Goal: Answer question/provide support

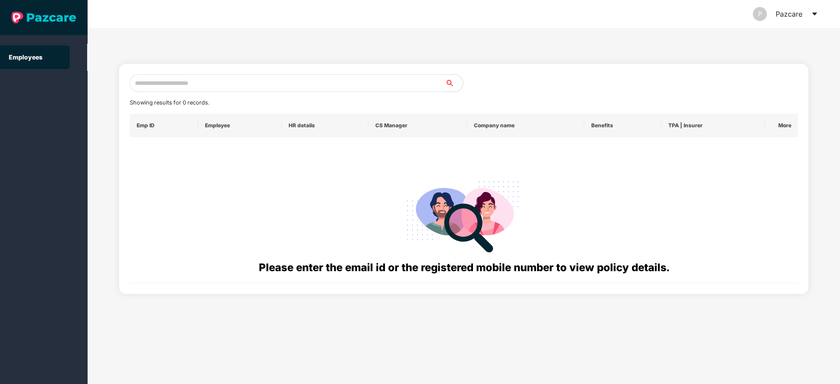
click at [300, 75] on input "text" at bounding box center [288, 83] width 316 height 18
paste input "**********"
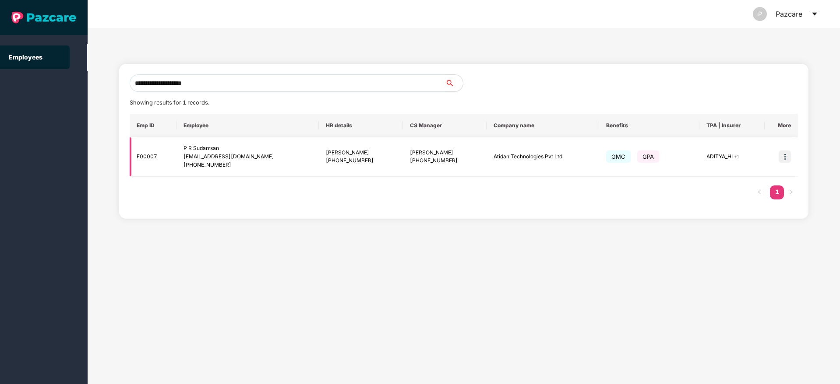
type input "**********"
click at [785, 156] on img at bounding box center [784, 157] width 12 height 12
drag, startPoint x: 195, startPoint y: 163, endPoint x: 239, endPoint y: 165, distance: 43.8
click at [239, 165] on div "+919819829697" at bounding box center [247, 165] width 128 height 8
copy div "9819829697"
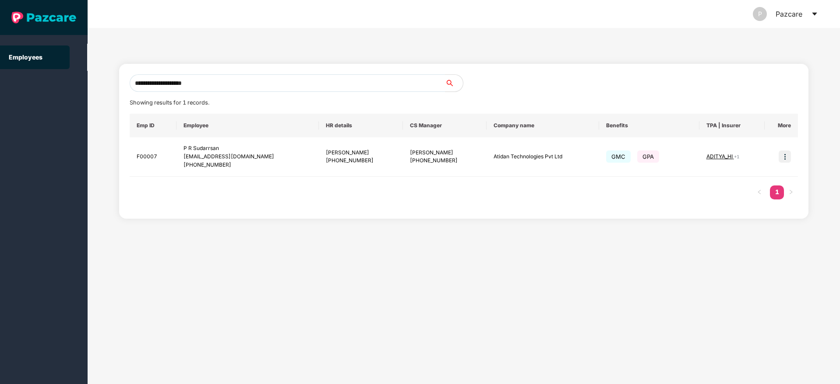
drag, startPoint x: 816, startPoint y: 9, endPoint x: 814, endPoint y: 15, distance: 7.1
click at [814, 15] on div "P Pazcare" at bounding box center [785, 14] width 65 height 28
click at [814, 15] on icon "caret-down" at bounding box center [814, 14] width 7 height 7
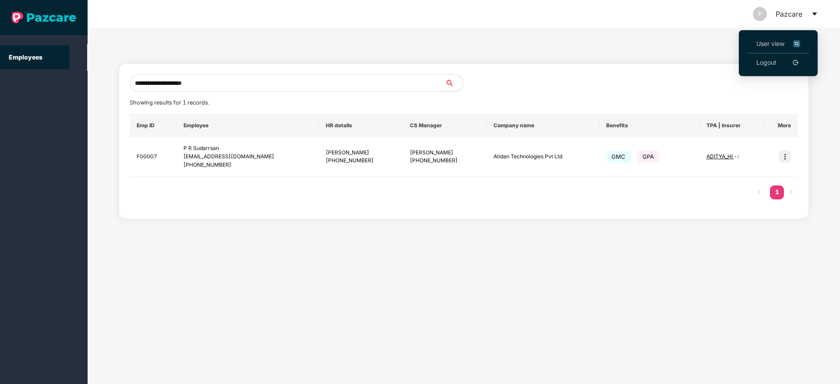
click at [754, 46] on li "User view" at bounding box center [777, 44] width 61 height 19
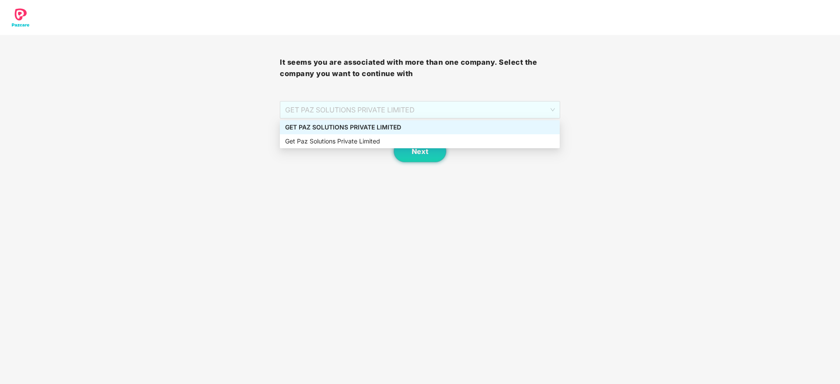
drag, startPoint x: 438, startPoint y: 103, endPoint x: 435, endPoint y: 130, distance: 27.3
click at [435, 130] on body "It seems you are associated with more than one company. Select the company you …" at bounding box center [420, 192] width 840 height 384
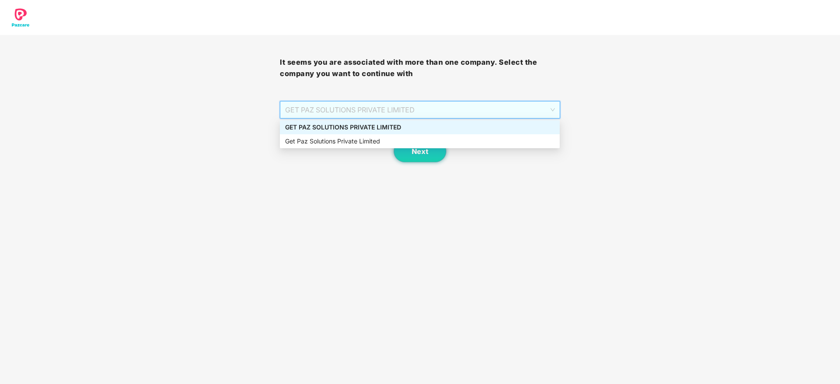
click at [435, 130] on div "GET PAZ SOLUTIONS PRIVATE LIMITED" at bounding box center [419, 128] width 269 height 10
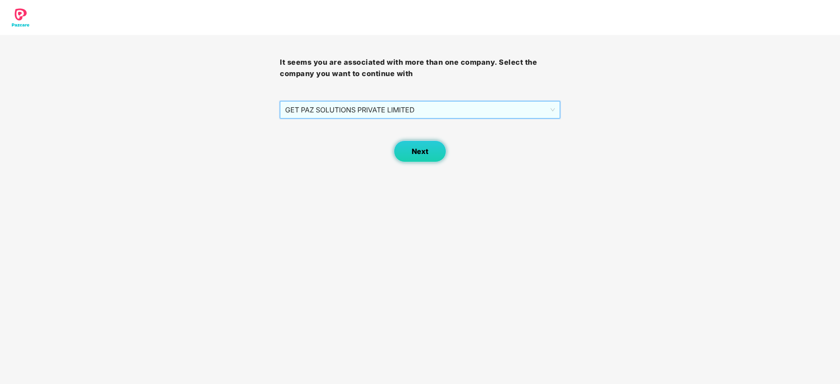
click at [420, 152] on span "Next" at bounding box center [419, 152] width 17 height 8
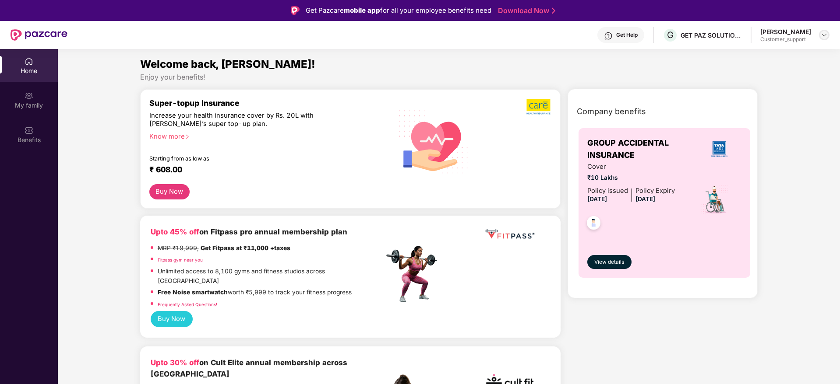
click at [820, 35] on div at bounding box center [824, 35] width 11 height 11
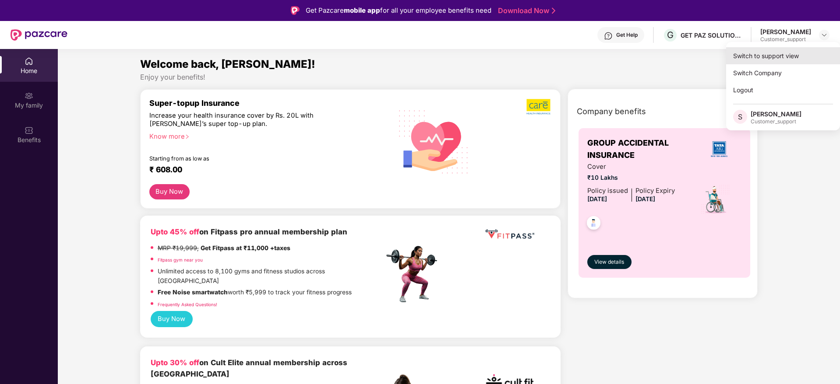
click at [765, 59] on div "Switch to support view" at bounding box center [783, 55] width 114 height 17
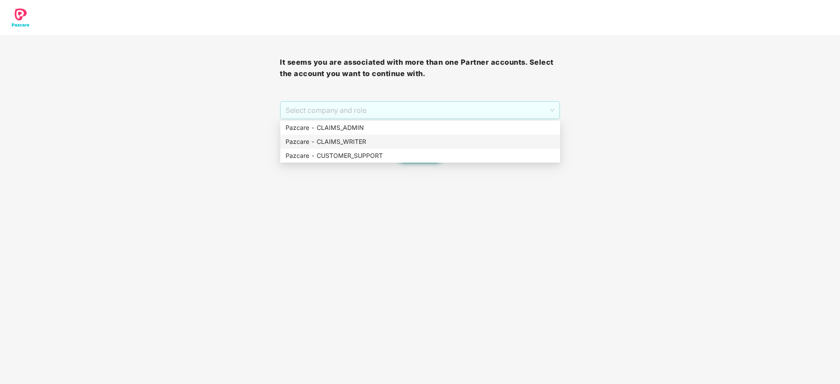
drag, startPoint x: 402, startPoint y: 104, endPoint x: 402, endPoint y: 136, distance: 32.0
click at [402, 136] on body "It seems you are associated with more than one Partner accounts. Select the acc…" at bounding box center [420, 192] width 840 height 384
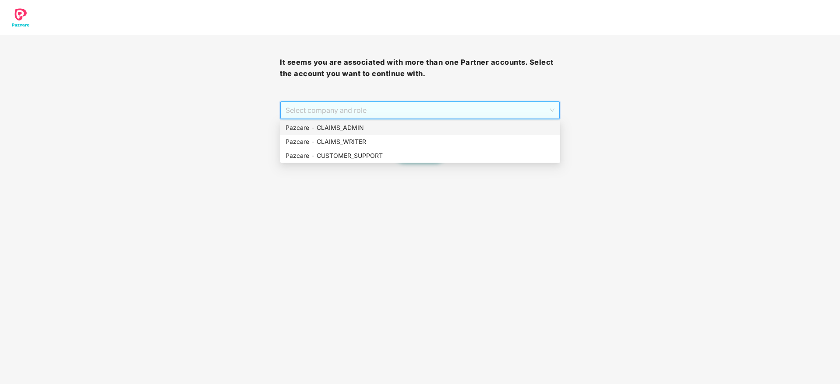
drag, startPoint x: 402, startPoint y: 136, endPoint x: 402, endPoint y: 127, distance: 8.8
click at [402, 127] on div "Pazcare - CLAIMS_ADMIN Pazcare - CLAIMS_WRITER Pazcare - CUSTOMER_SUPPORT" at bounding box center [420, 142] width 280 height 42
click at [402, 127] on div "Pazcare - CLAIMS_ADMIN" at bounding box center [419, 128] width 269 height 10
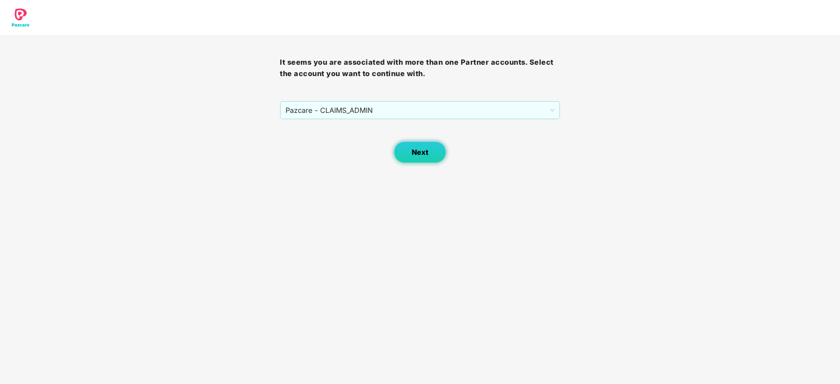
click at [409, 145] on button "Next" at bounding box center [420, 152] width 53 height 22
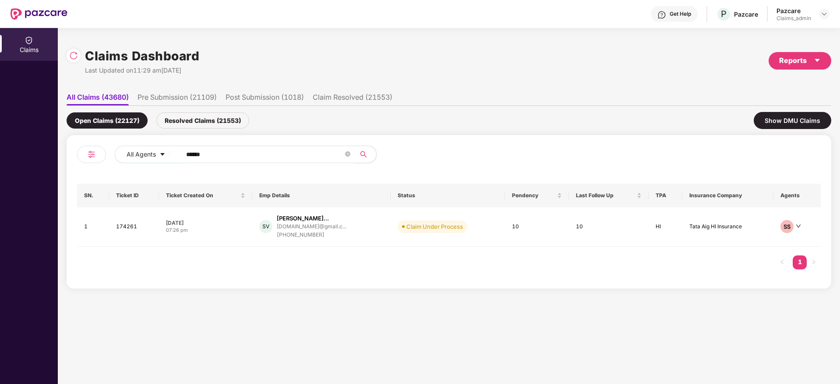
drag, startPoint x: 250, startPoint y: 150, endPoint x: 163, endPoint y: 144, distance: 87.8
click at [163, 144] on div "All Agents ****** SN. Ticket ID Ticket Created On Emp Details Status Pendency L…" at bounding box center [449, 212] width 764 height 154
paste input "****"
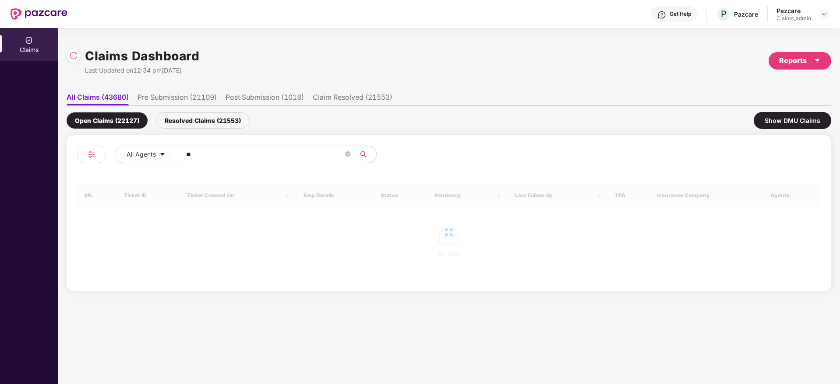
type input "*"
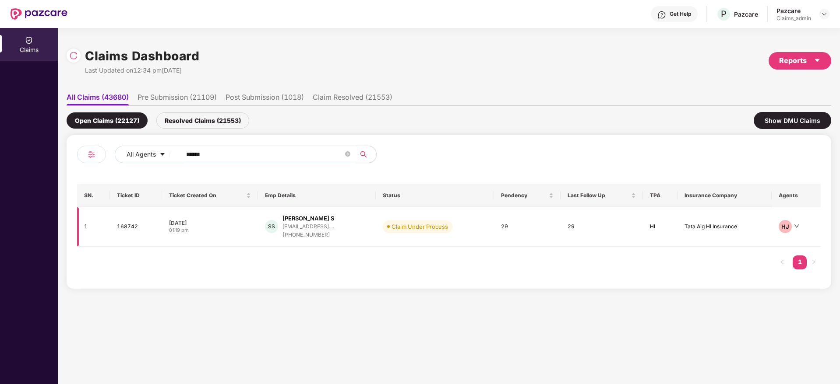
type input "******"
click at [302, 231] on div "+916366005160" at bounding box center [308, 235] width 52 height 8
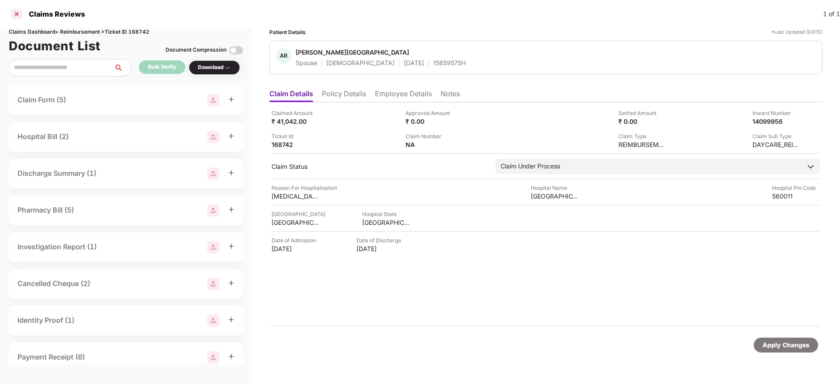
click at [19, 12] on div at bounding box center [17, 14] width 14 height 14
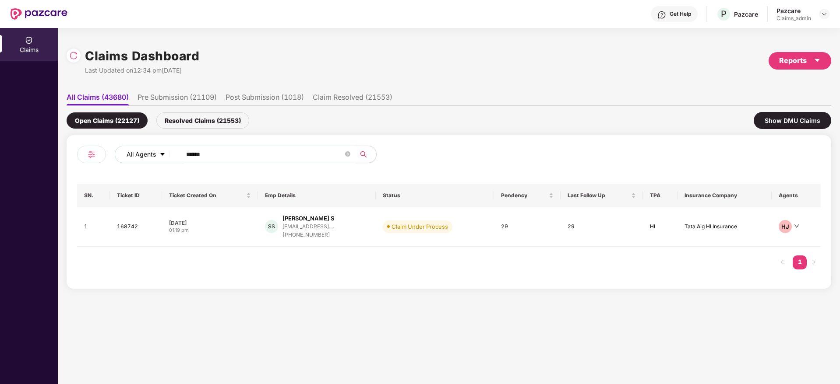
drag, startPoint x: 227, startPoint y: 151, endPoint x: 151, endPoint y: 158, distance: 76.5
click at [151, 158] on div "All Agents ******" at bounding box center [338, 155] width 446 height 18
paste input "text"
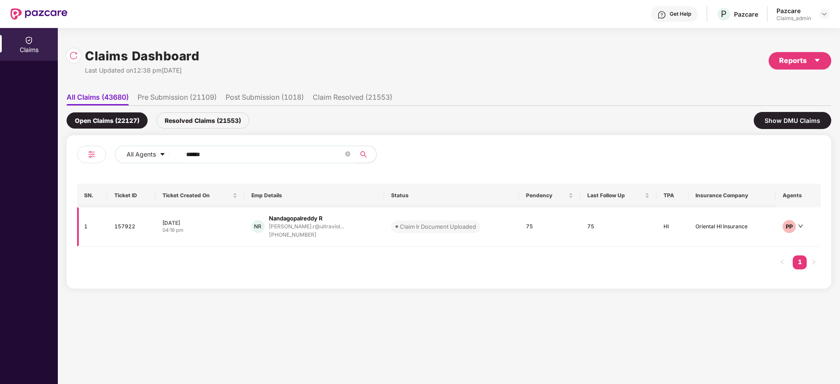
type input "******"
click at [280, 231] on div "+919980070440" at bounding box center [306, 235] width 75 height 8
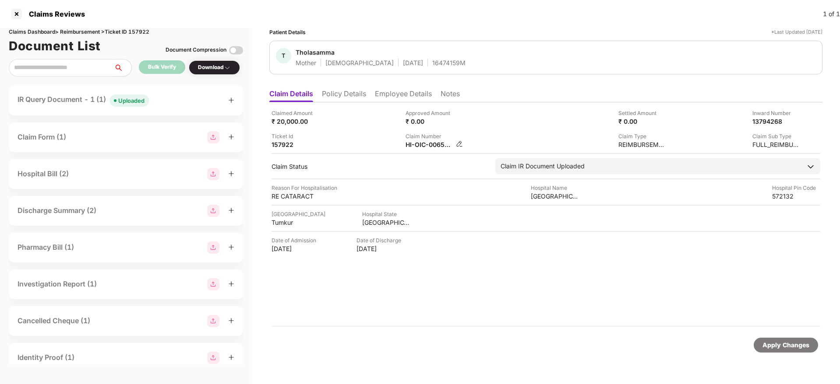
click at [460, 142] on img at bounding box center [459, 144] width 7 height 7
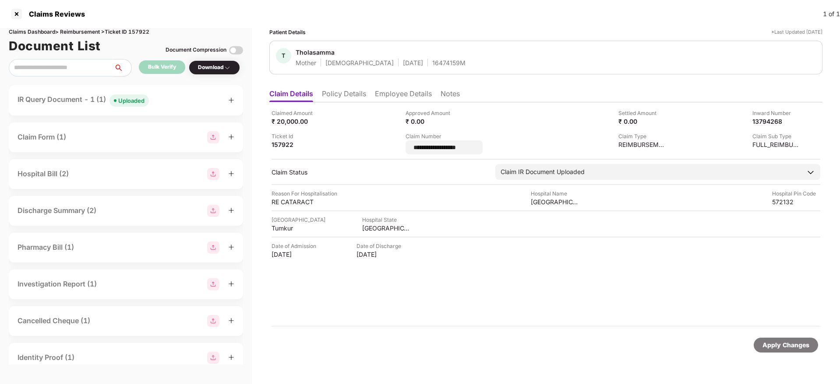
type input "**********"
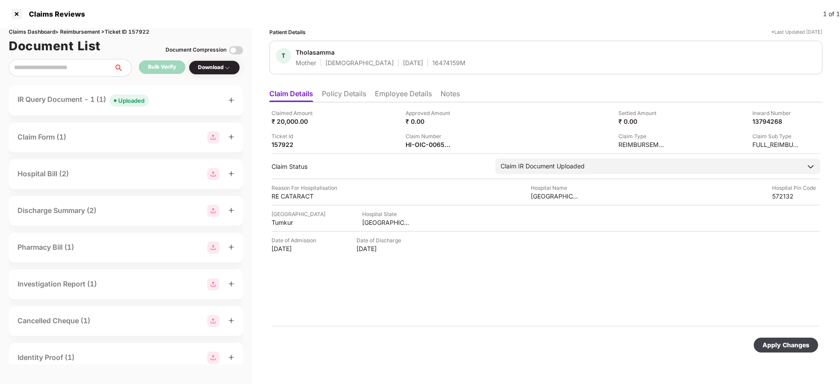
click at [71, 104] on div "IR Query Document - 1 (1) Uploaded" at bounding box center [83, 100] width 131 height 13
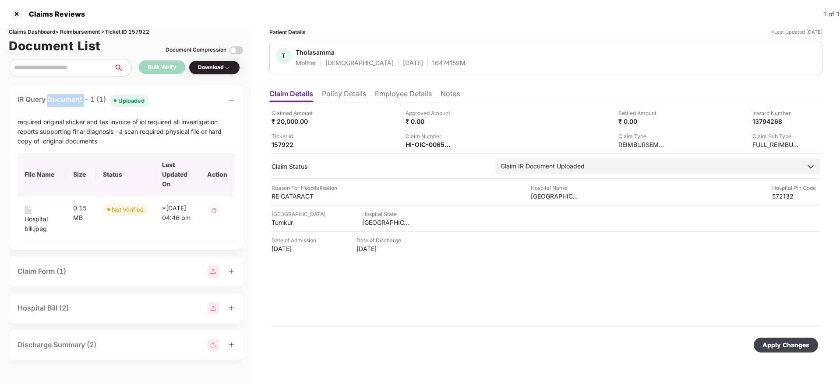
click at [71, 104] on div "IR Query Document - 1 (1) Uploaded" at bounding box center [83, 100] width 131 height 13
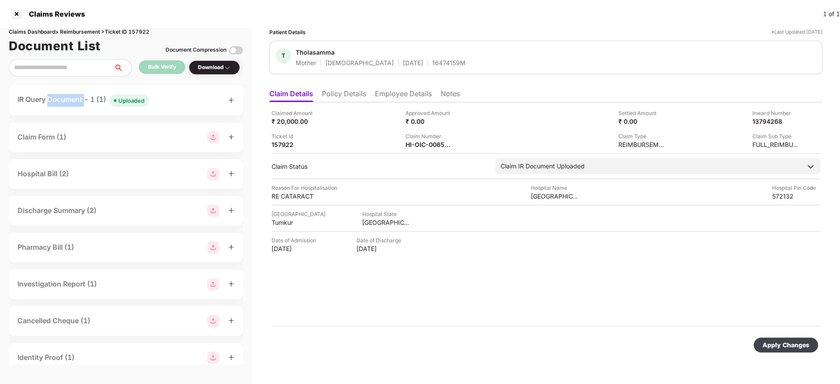
click at [71, 104] on div "IR Query Document - 1 (1) Uploaded" at bounding box center [83, 100] width 131 height 13
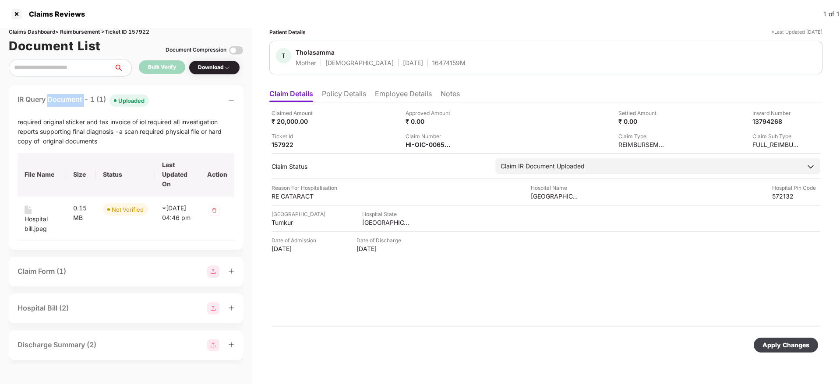
click at [71, 104] on div "IR Query Document - 1 (1) Uploaded" at bounding box center [83, 100] width 131 height 13
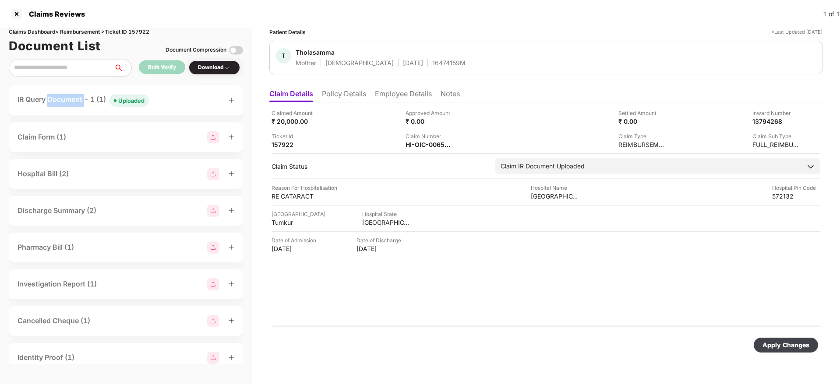
click at [71, 104] on div "IR Query Document - 1 (1) Uploaded" at bounding box center [83, 100] width 131 height 13
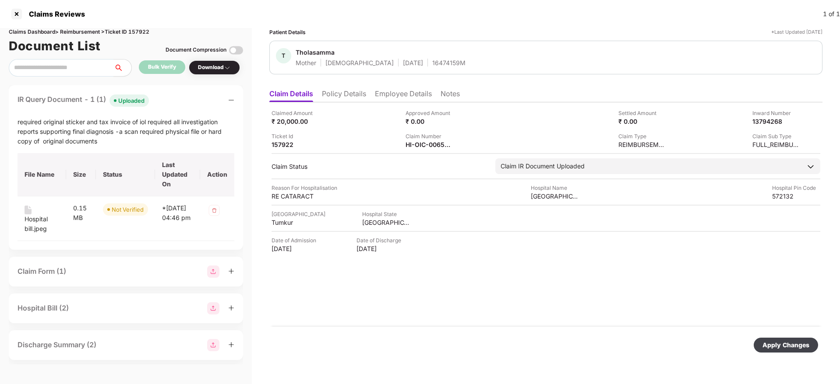
click at [8, 11] on div "Claims Reviews 1 of 1" at bounding box center [420, 14] width 840 height 28
click at [19, 11] on div at bounding box center [17, 14] width 14 height 14
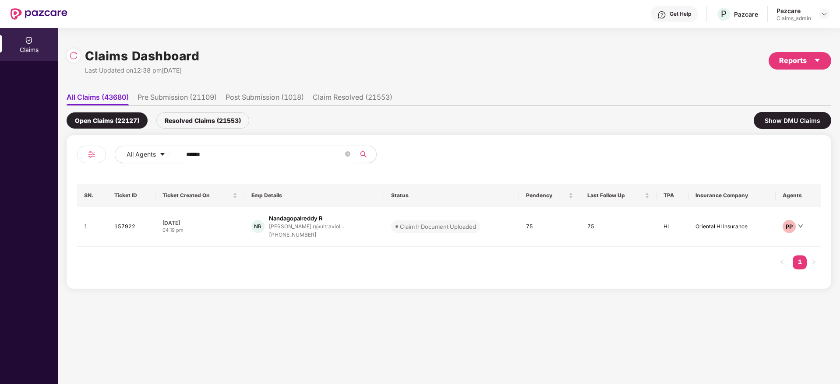
drag, startPoint x: 227, startPoint y: 158, endPoint x: 152, endPoint y: 165, distance: 75.2
click at [152, 165] on div "All Agents ******" at bounding box center [263, 158] width 372 height 25
paste input "text"
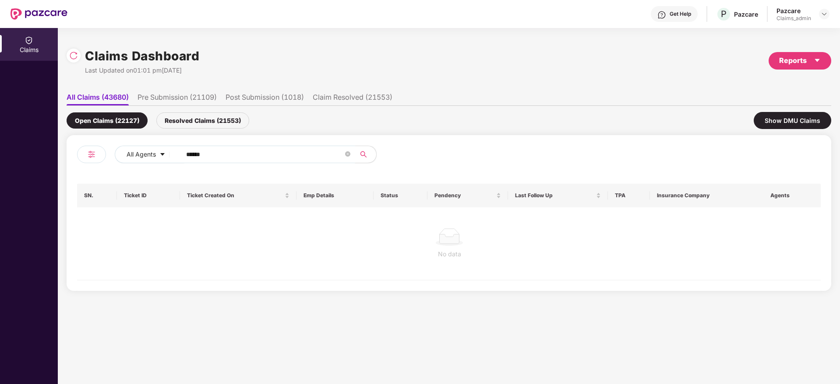
type input "******"
click at [186, 120] on div "Resolved Claims (21553)" at bounding box center [202, 121] width 93 height 16
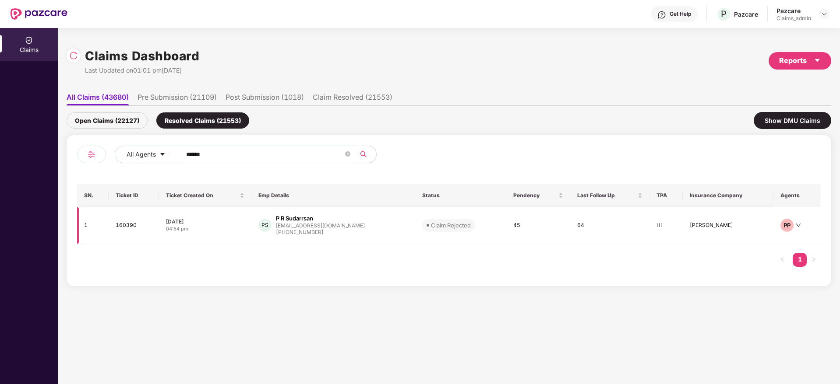
click at [306, 229] on div "+919819829697" at bounding box center [320, 233] width 89 height 8
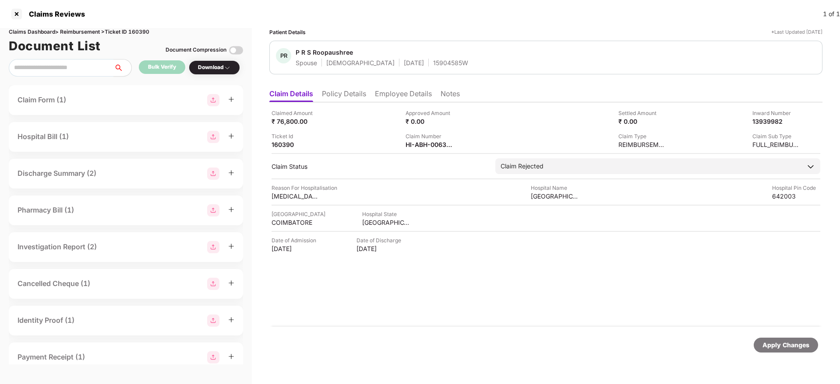
click at [448, 94] on li "Notes" at bounding box center [449, 95] width 19 height 13
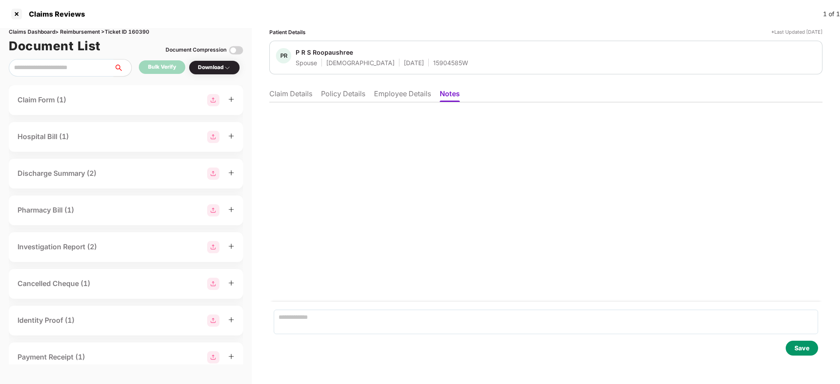
click at [297, 92] on li "Claim Details" at bounding box center [290, 95] width 43 height 13
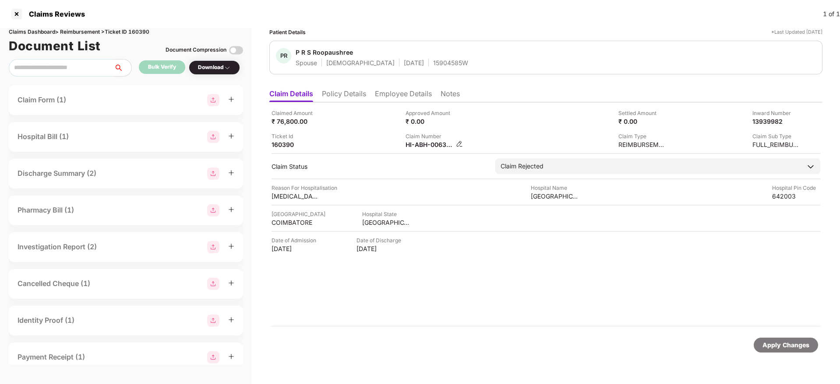
click at [458, 144] on img at bounding box center [459, 144] width 7 height 7
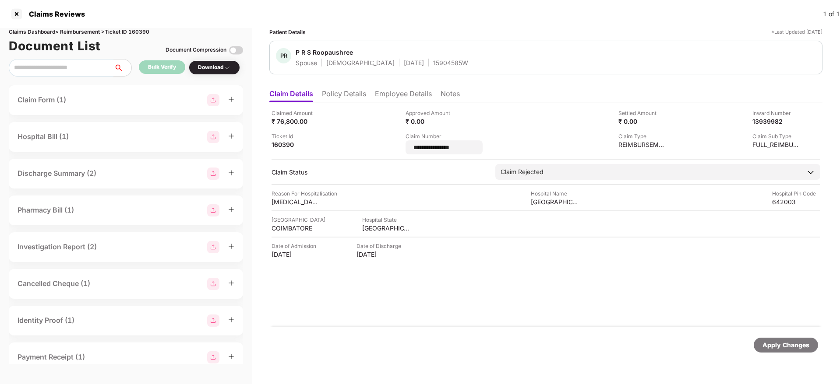
drag, startPoint x: 477, startPoint y: 147, endPoint x: 397, endPoint y: 147, distance: 79.2
click at [397, 147] on div "**********" at bounding box center [545, 132] width 549 height 46
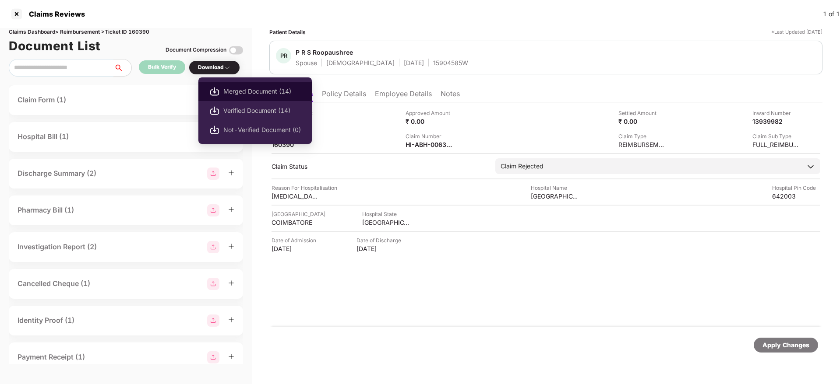
click at [215, 84] on li "Merged Document (14)" at bounding box center [254, 91] width 113 height 19
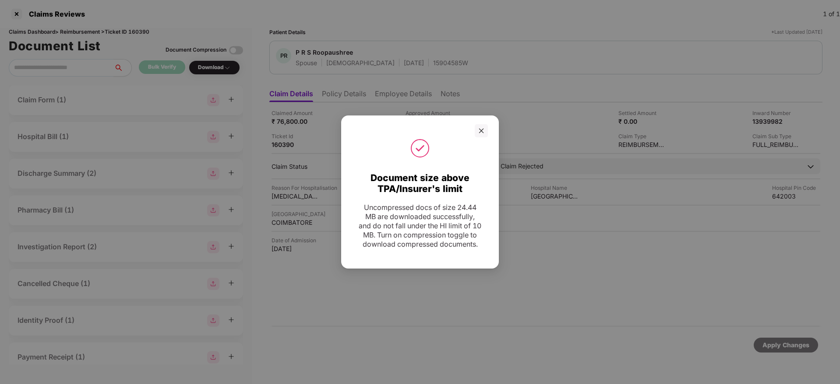
click at [480, 119] on div "Document size above TPA/Insurer's limit Uncompressed docs of size 24.44 MB are …" at bounding box center [420, 192] width 158 height 153
click at [478, 130] on div "Document size above TPA/Insurer's limit Uncompressed docs of size 24.44 MB are …" at bounding box center [420, 192] width 158 height 153
click at [478, 130] on div at bounding box center [481, 130] width 13 height 13
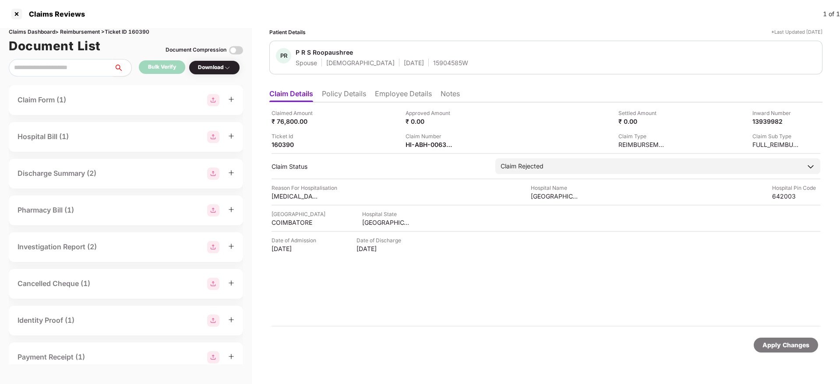
click at [417, 89] on li "Employee Details" at bounding box center [403, 95] width 57 height 13
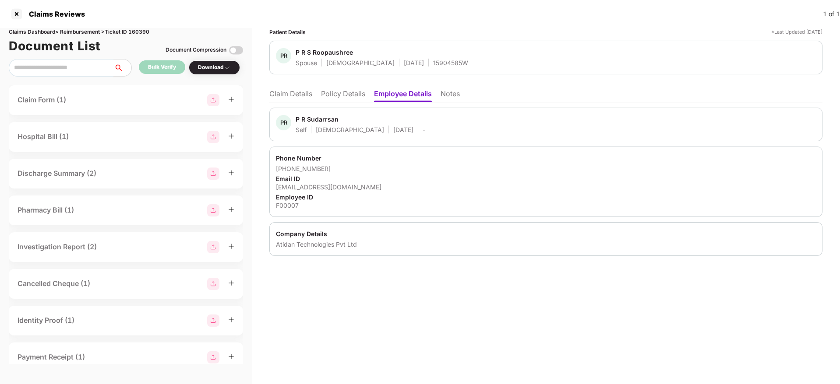
click at [298, 92] on li "Claim Details" at bounding box center [290, 95] width 43 height 13
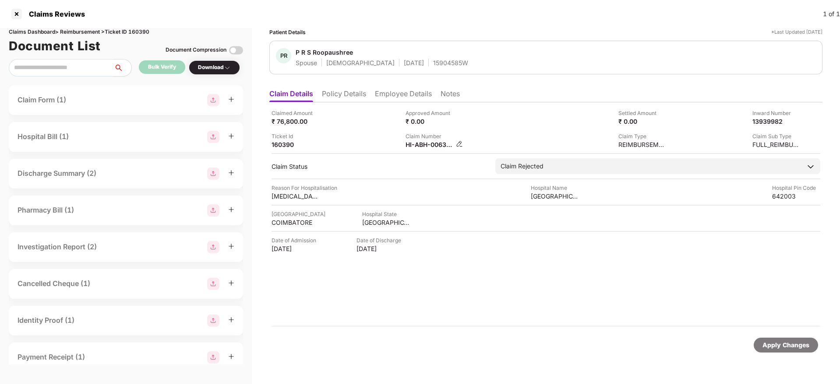
click at [460, 145] on img at bounding box center [459, 144] width 7 height 7
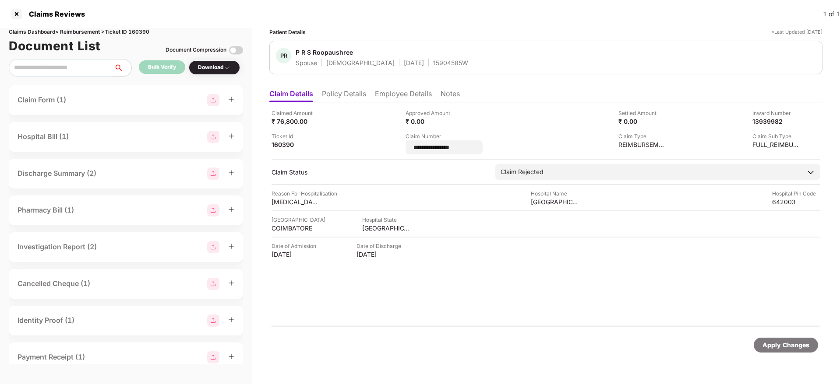
drag, startPoint x: 473, startPoint y: 148, endPoint x: 395, endPoint y: 136, distance: 79.3
click at [395, 136] on div "**********" at bounding box center [545, 132] width 549 height 46
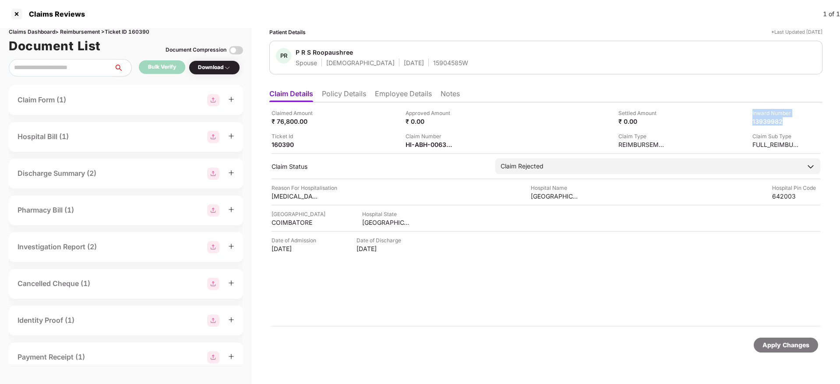
drag, startPoint x: 777, startPoint y: 124, endPoint x: 730, endPoint y: 103, distance: 50.9
click at [730, 103] on div "Claimed Amount ₹ 76,800.00 Approved Amount ₹ 0.00 Settled Amount ₹ 0.00 Inward …" at bounding box center [545, 214] width 553 height 225
copy div "Inward Number 13939982"
click at [18, 11] on div at bounding box center [17, 14] width 14 height 14
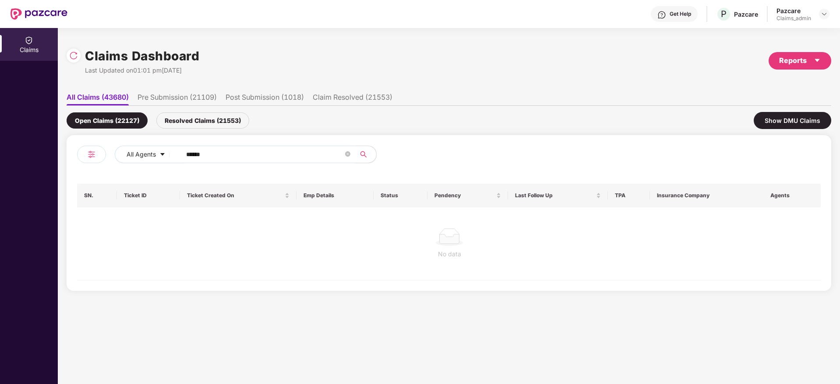
drag, startPoint x: 211, startPoint y: 155, endPoint x: 151, endPoint y: 169, distance: 62.1
click at [151, 169] on div "All Agents ******" at bounding box center [263, 158] width 372 height 25
paste input "text"
type input "******"
click at [198, 118] on div "Resolved Claims (21553)" at bounding box center [202, 121] width 93 height 16
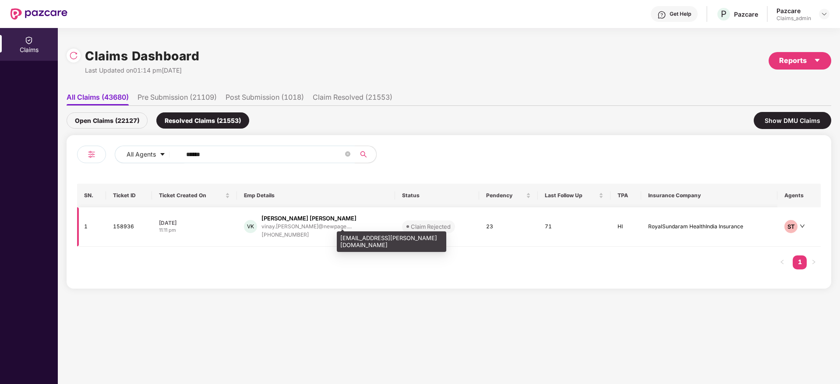
click at [287, 225] on div "vinay.[PERSON_NAME]@newpage...." at bounding box center [306, 227] width 90 height 6
click at [828, 11] on div at bounding box center [824, 14] width 11 height 11
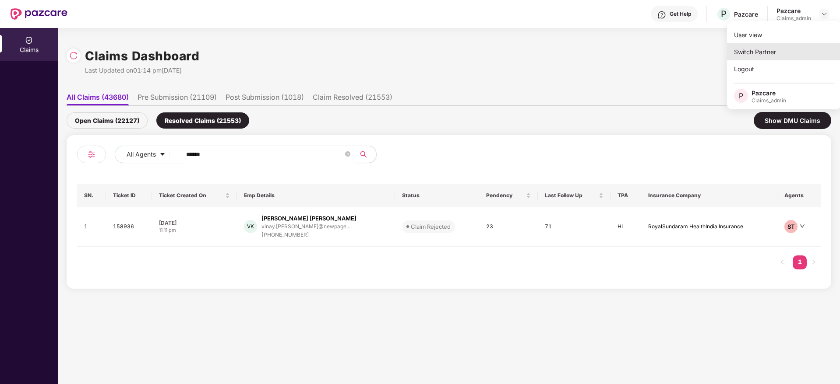
click at [783, 54] on div "Switch Partner" at bounding box center [784, 51] width 114 height 17
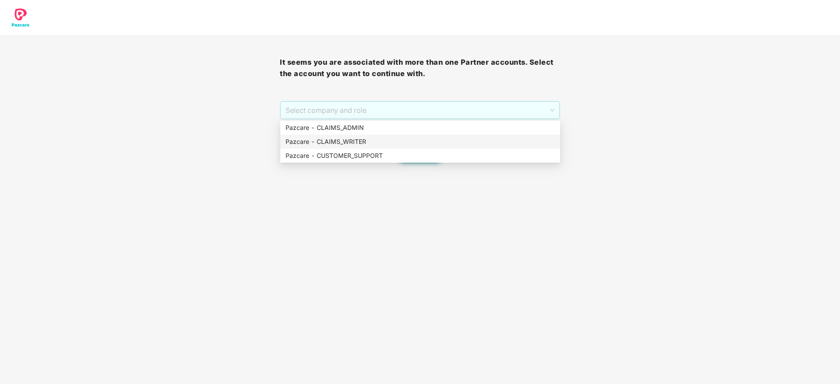
drag, startPoint x: 455, startPoint y: 109, endPoint x: 453, endPoint y: 151, distance: 42.1
click at [453, 151] on body "It seems you are associated with more than one Partner accounts. Select the acc…" at bounding box center [420, 192] width 840 height 384
